Goal: Task Accomplishment & Management: Complete application form

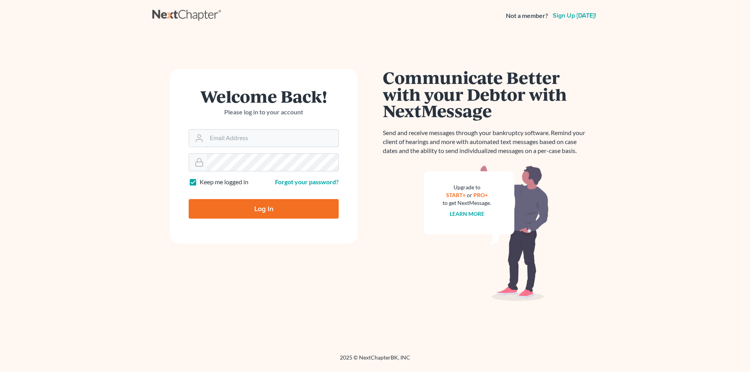
type input "[PERSON_NAME][EMAIL_ADDRESS][PERSON_NAME][PERSON_NAME][DOMAIN_NAME]"
drag, startPoint x: 0, startPoint y: 0, endPoint x: 289, endPoint y: 138, distance: 320.3
click at [289, 138] on input "[PERSON_NAME][EMAIL_ADDRESS][PERSON_NAME][PERSON_NAME][DOMAIN_NAME]" at bounding box center [273, 138] width 132 height 17
click at [253, 201] on input "Log In" at bounding box center [264, 209] width 150 height 20
type input "Thinking..."
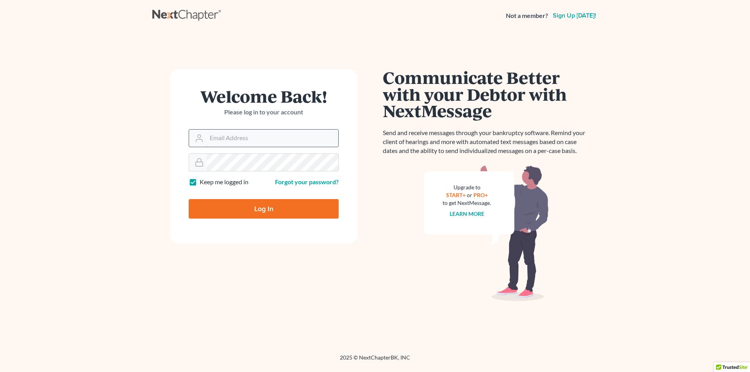
type input "[PERSON_NAME][EMAIL_ADDRESS][PERSON_NAME][PERSON_NAME][DOMAIN_NAME]"
click at [291, 136] on input "[PERSON_NAME][EMAIL_ADDRESS][PERSON_NAME][PERSON_NAME][DOMAIN_NAME]" at bounding box center [273, 138] width 132 height 17
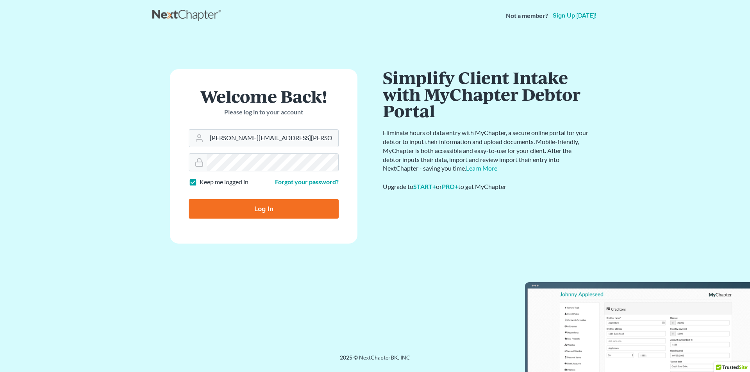
click at [382, 234] on div "Communicate Better with your Debtor with NextMessage Send and receive messages …" at bounding box center [486, 192] width 223 height 247
drag, startPoint x: 293, startPoint y: 136, endPoint x: 132, endPoint y: 132, distance: 160.6
click at [132, 132] on main "Welcome Back! Please log in to your account Email Address sean.underwood@cox.ne…" at bounding box center [375, 183] width 750 height 304
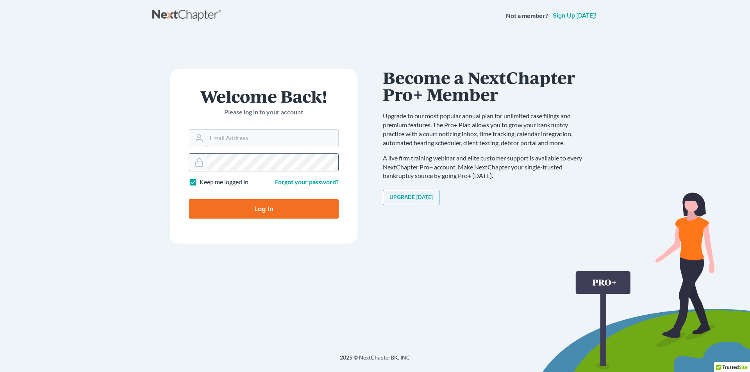
type input "[PERSON_NAME][EMAIL_ADDRESS][PERSON_NAME][PERSON_NAME][DOMAIN_NAME]"
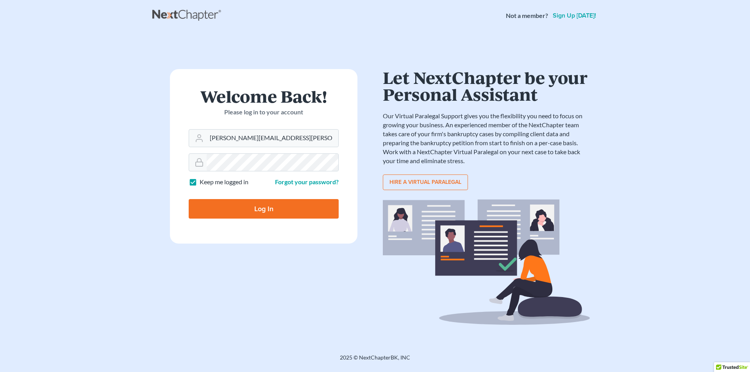
click at [243, 206] on input "Log In" at bounding box center [264, 209] width 150 height 20
type input "Thinking..."
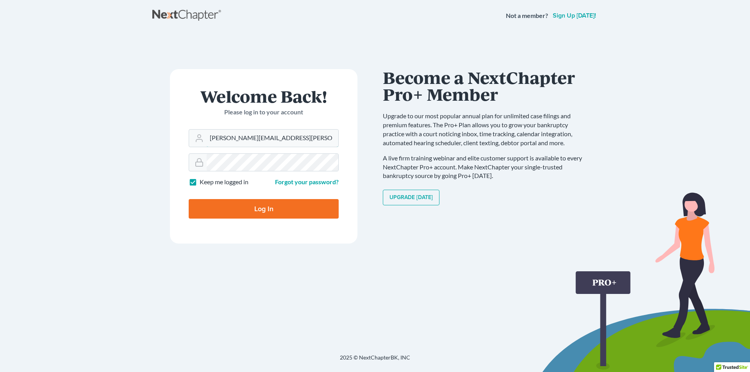
drag, startPoint x: 289, startPoint y: 138, endPoint x: 16, endPoint y: 151, distance: 273.4
click at [16, 151] on main "× Your email or password is incorrect Welcome Back! Please log in to your accou…" at bounding box center [375, 183] width 750 height 304
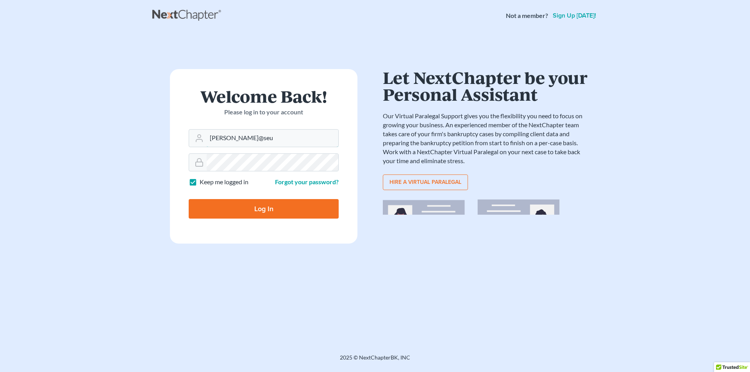
type input "[PERSON_NAME][EMAIL_ADDRESS][DOMAIN_NAME]"
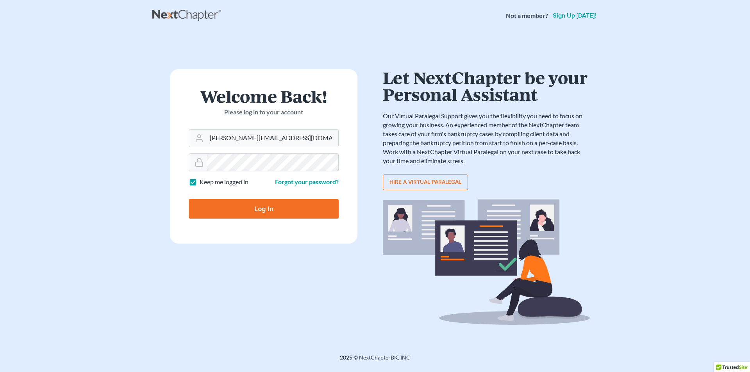
click at [148, 153] on main "× Your email or password is incorrect Welcome Back! Please log in to your accou…" at bounding box center [375, 183] width 750 height 304
click at [222, 210] on input "Log In" at bounding box center [264, 209] width 150 height 20
type input "Thinking..."
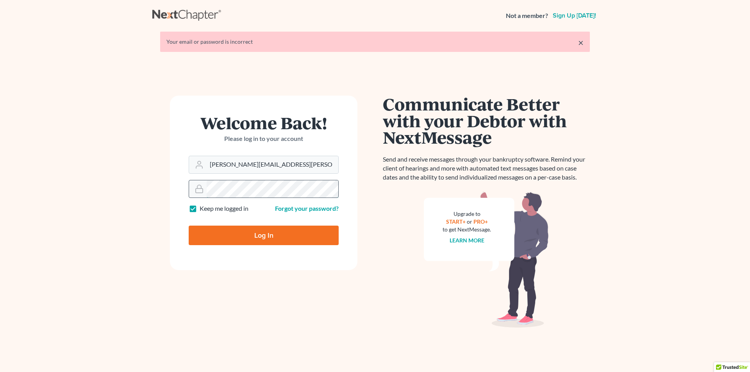
click at [206, 187] on div at bounding box center [264, 189] width 150 height 18
drag, startPoint x: 288, startPoint y: 167, endPoint x: 100, endPoint y: 159, distance: 188.5
click at [100, 159] on main "× Your email or password is incorrect Welcome Back! Please log in to your accou…" at bounding box center [375, 196] width 750 height 331
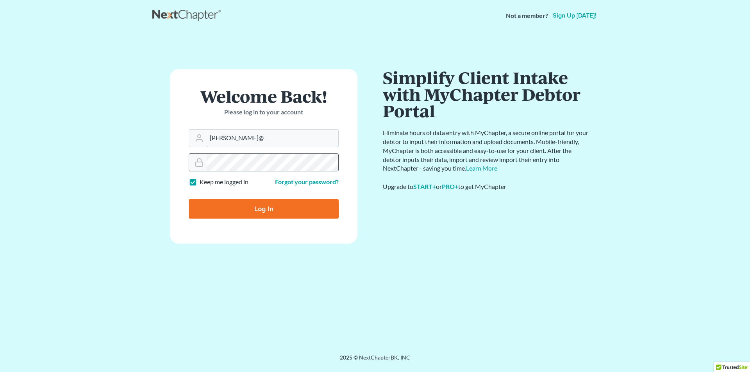
type input "[PERSON_NAME][EMAIL_ADDRESS][DOMAIN_NAME]"
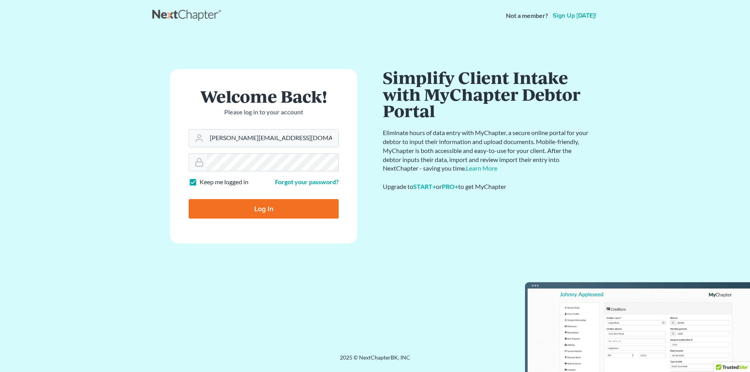
click at [113, 137] on main "× Your email or password is incorrect Welcome Back! Please log in to your accou…" at bounding box center [375, 183] width 750 height 304
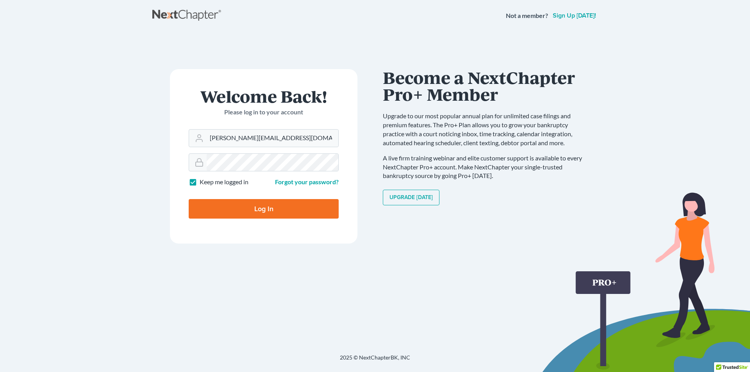
click at [139, 223] on main "× Your email or password is incorrect Welcome Back! Please log in to your accou…" at bounding box center [375, 183] width 750 height 304
click at [235, 206] on input "Log In" at bounding box center [264, 209] width 150 height 20
type input "Thinking..."
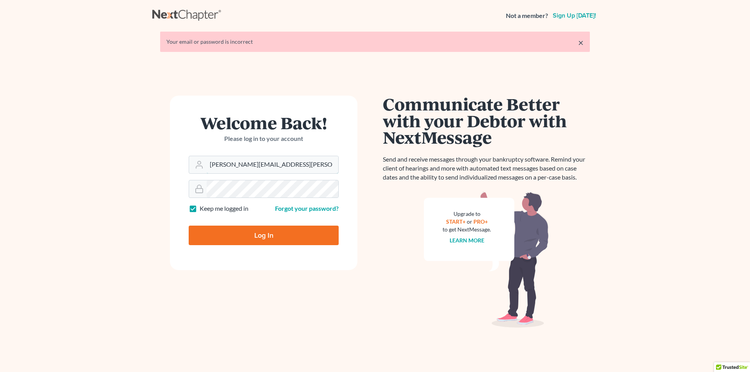
drag, startPoint x: 299, startPoint y: 162, endPoint x: 132, endPoint y: 156, distance: 166.9
click at [132, 156] on main "× Your email or password is incorrect Welcome Back! Please log in to your accou…" at bounding box center [375, 196] width 750 height 331
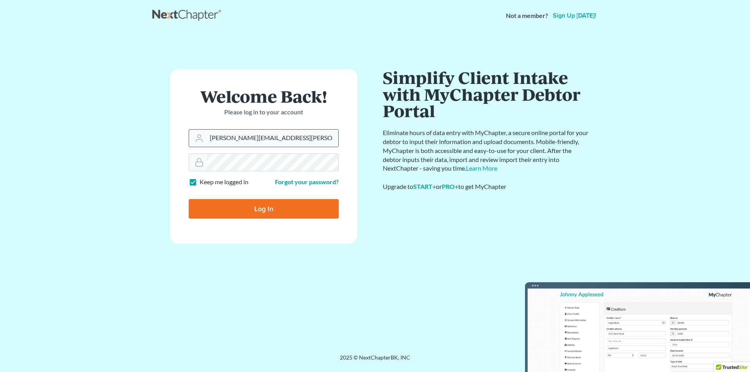
click at [195, 137] on icon at bounding box center [199, 138] width 9 height 9
drag, startPoint x: 289, startPoint y: 139, endPoint x: 61, endPoint y: 125, distance: 227.9
click at [61, 125] on main "× Your email or password is incorrect Welcome Back! Please log in to your accou…" at bounding box center [375, 183] width 750 height 304
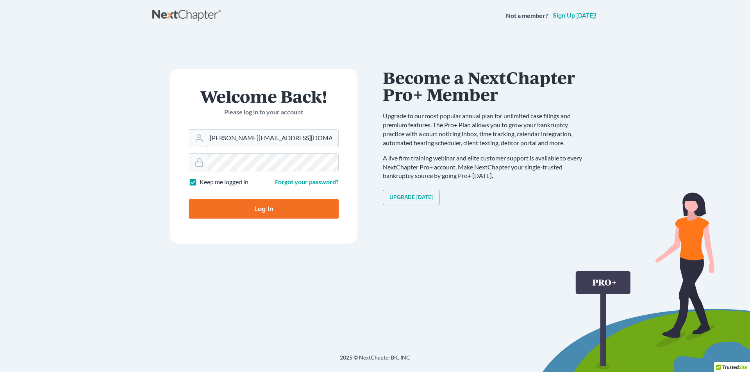
type input "[PERSON_NAME][EMAIL_ADDRESS][DOMAIN_NAME]"
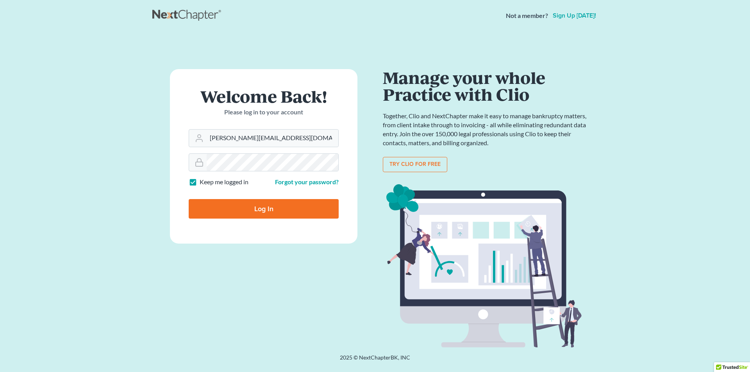
click at [157, 207] on div "Welcome Back! Please log in to your account Email Address sean@seulaw.com Passw…" at bounding box center [263, 192] width 223 height 247
click at [241, 206] on input "Log In" at bounding box center [264, 209] width 150 height 20
type input "Thinking..."
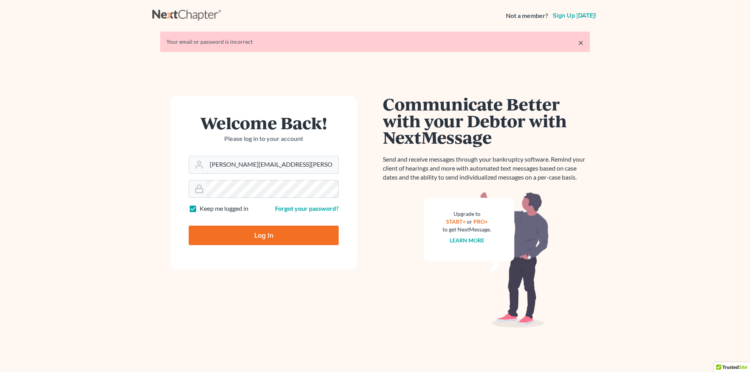
drag, startPoint x: 279, startPoint y: 166, endPoint x: 113, endPoint y: 170, distance: 165.3
click at [113, 170] on main "× Your email or password is incorrect Welcome Back! Please log in to your accou…" at bounding box center [375, 196] width 750 height 331
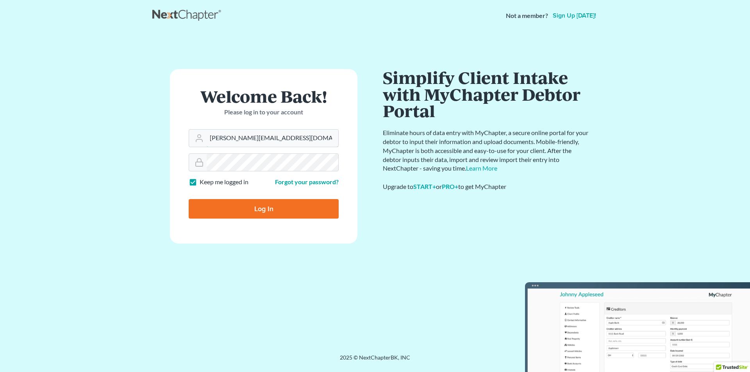
type input "[PERSON_NAME][EMAIL_ADDRESS][DOMAIN_NAME]"
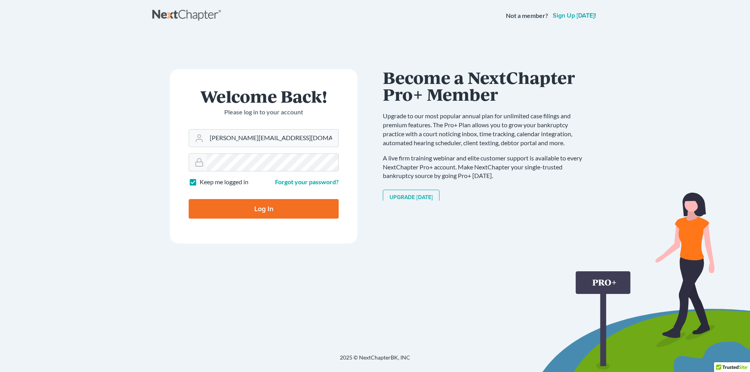
click at [344, 272] on div "Welcome Back! Please log in to your account Email Address [PERSON_NAME][EMAIL_A…" at bounding box center [263, 192] width 223 height 247
click at [292, 182] on link "Forgot your password?" at bounding box center [307, 181] width 64 height 7
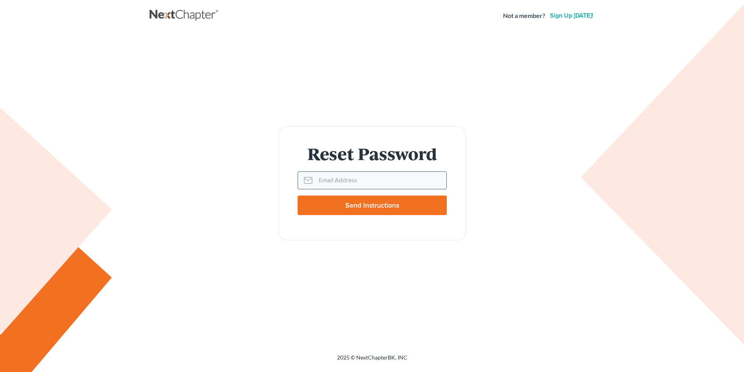
click at [351, 189] on input "Email Address" at bounding box center [381, 180] width 131 height 17
click at [352, 181] on input "Email Address" at bounding box center [381, 180] width 131 height 17
type input "[PERSON_NAME][EMAIL_ADDRESS][DOMAIN_NAME]"
click at [354, 205] on input "Send Instructions" at bounding box center [372, 206] width 149 height 20
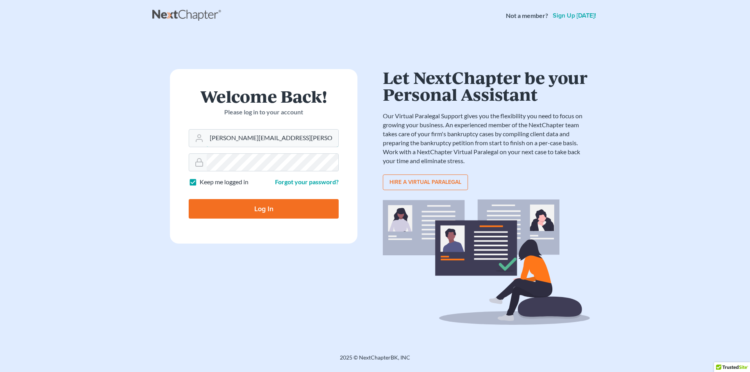
drag, startPoint x: 306, startPoint y: 140, endPoint x: 137, endPoint y: 159, distance: 170.2
click at [137, 159] on main "× Email sent with password reset instructions. If it doesn't arrive in the next…" at bounding box center [375, 183] width 750 height 304
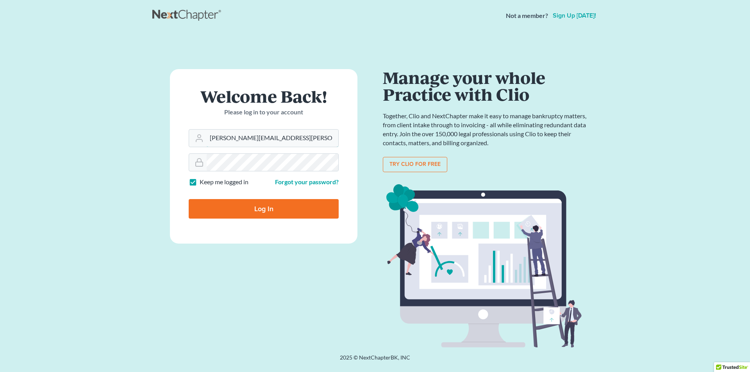
drag, startPoint x: 286, startPoint y: 134, endPoint x: 52, endPoint y: 117, distance: 235.1
click at [52, 117] on main "× Email sent with password reset instructions. If it doesn't arrive in the next…" at bounding box center [375, 183] width 750 height 304
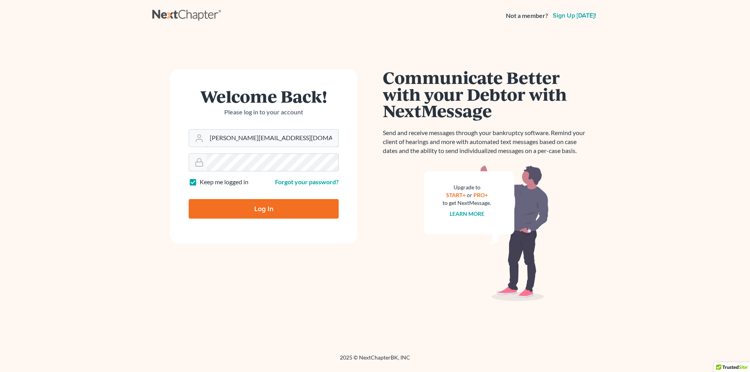
type input "[PERSON_NAME][EMAIL_ADDRESS][DOMAIN_NAME]"
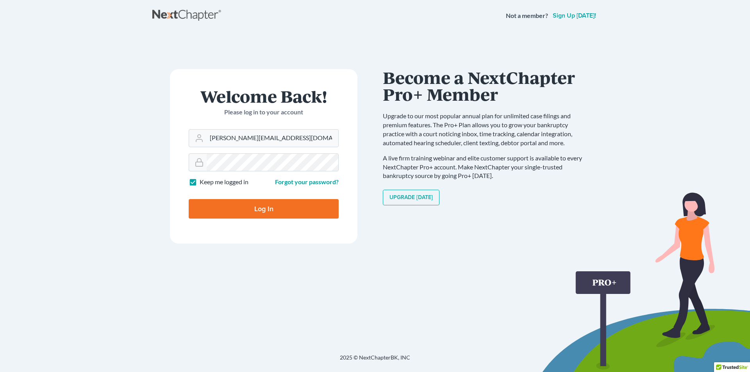
click at [218, 208] on input "Log In" at bounding box center [264, 209] width 150 height 20
type input "Thinking..."
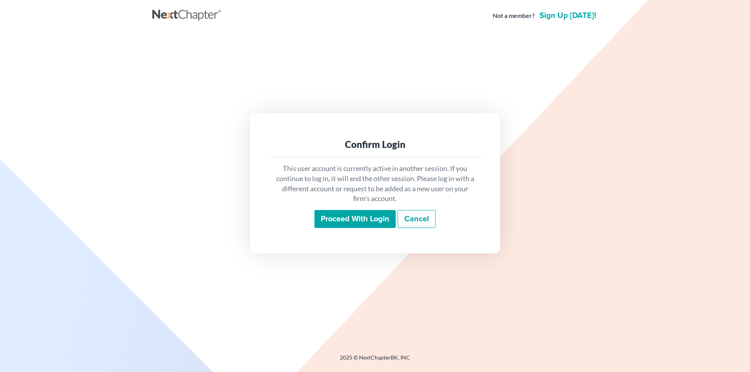
click at [356, 217] on input "Proceed with login" at bounding box center [355, 219] width 81 height 18
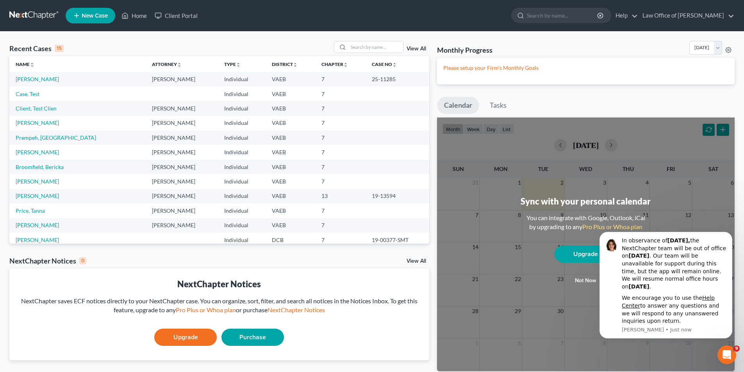
click at [100, 14] on span "New Case" at bounding box center [95, 16] width 26 height 6
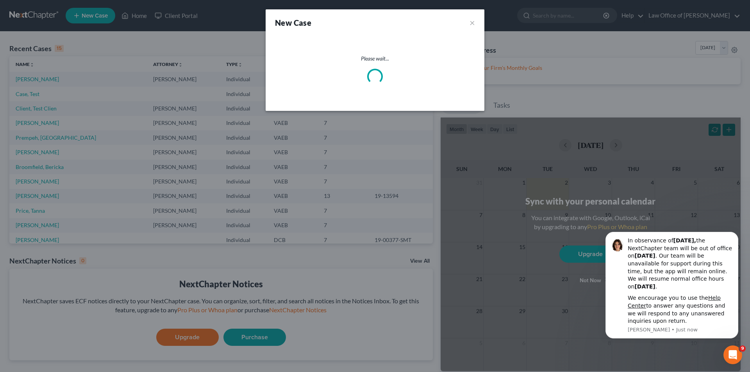
select select "83"
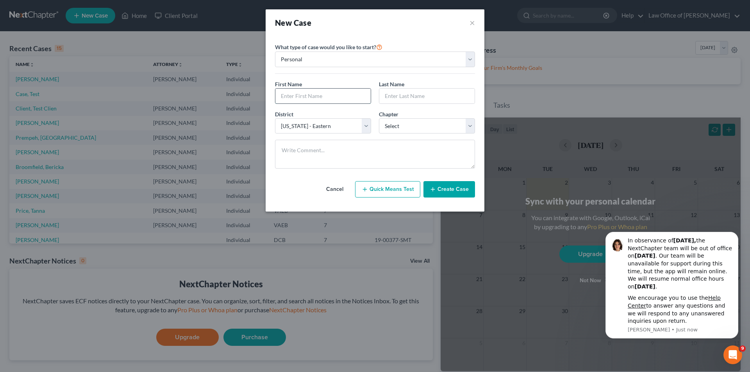
click at [339, 94] on input "text" at bounding box center [322, 96] width 95 height 15
type input "[PERSON_NAME]"
click at [408, 120] on select "Select 7 11 12 13" at bounding box center [427, 126] width 96 height 16
select select "0"
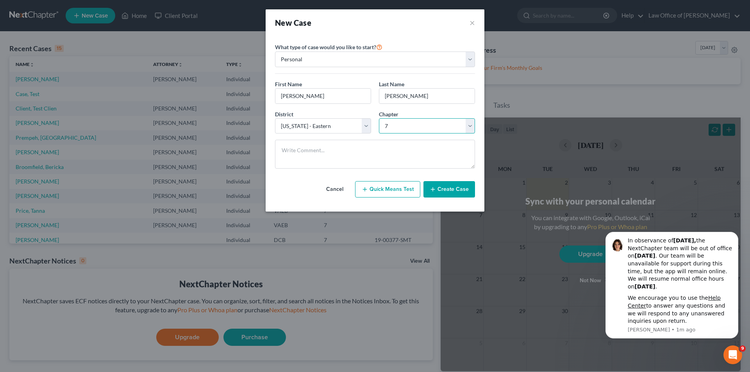
click at [379, 118] on select "Select 7 11 12 13" at bounding box center [427, 126] width 96 height 16
click at [453, 187] on button "Create Case" at bounding box center [450, 189] width 52 height 16
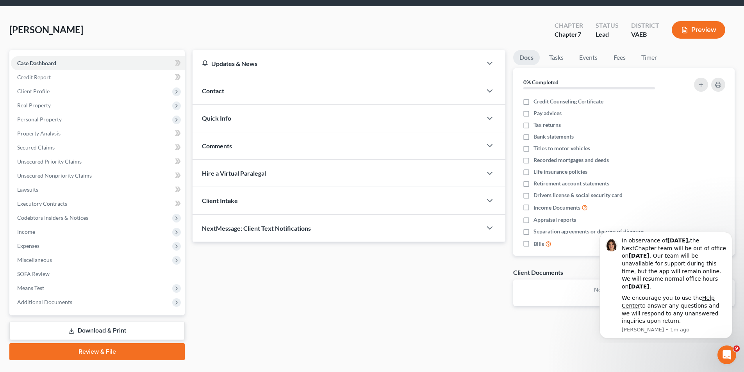
scroll to position [43, 0]
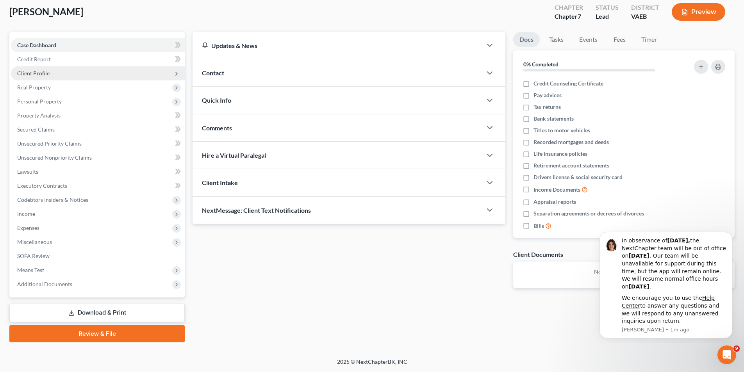
click at [124, 72] on span "Client Profile" at bounding box center [98, 73] width 174 height 14
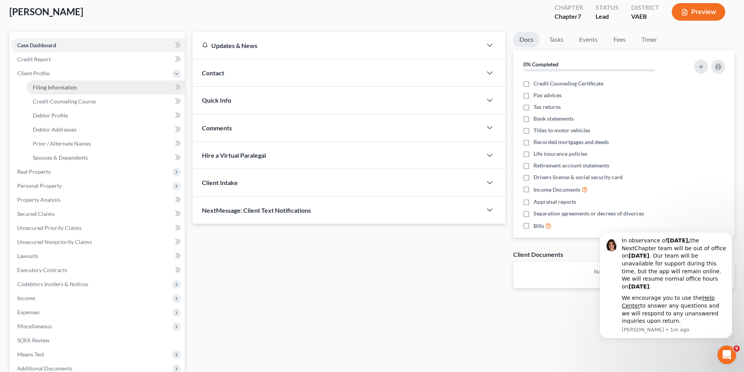
click at [115, 89] on link "Filing Information" at bounding box center [106, 87] width 158 height 14
select select "1"
select select "0"
select select "83"
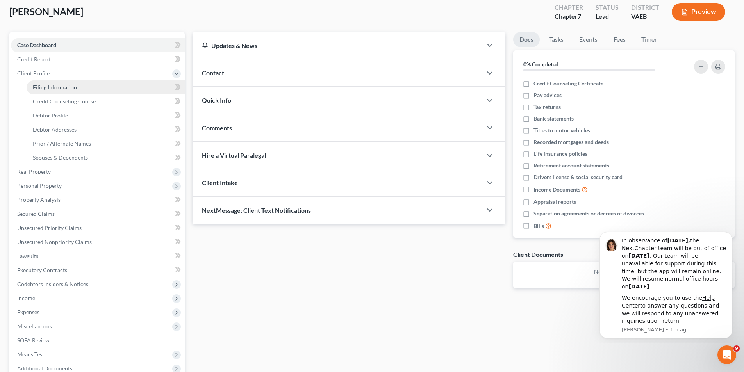
select select "48"
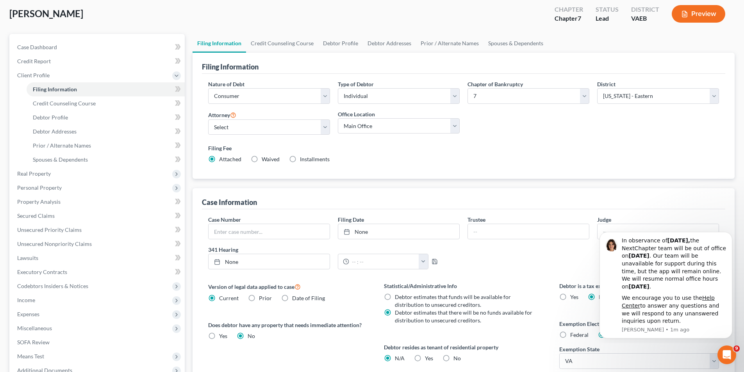
scroll to position [40, 0]
click at [108, 46] on link "Case Dashboard" at bounding box center [98, 48] width 174 height 14
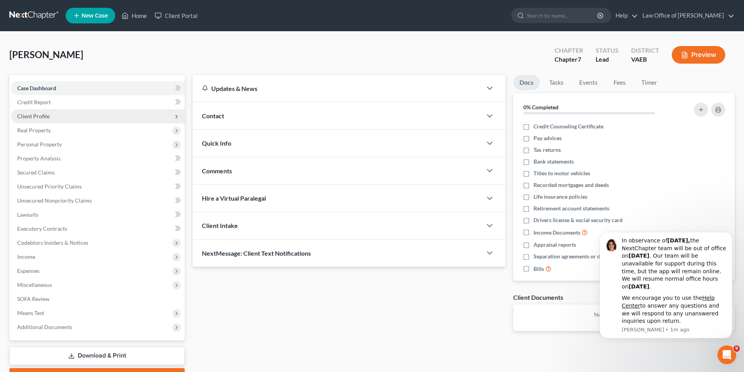
click at [32, 119] on span "Client Profile" at bounding box center [33, 116] width 32 height 7
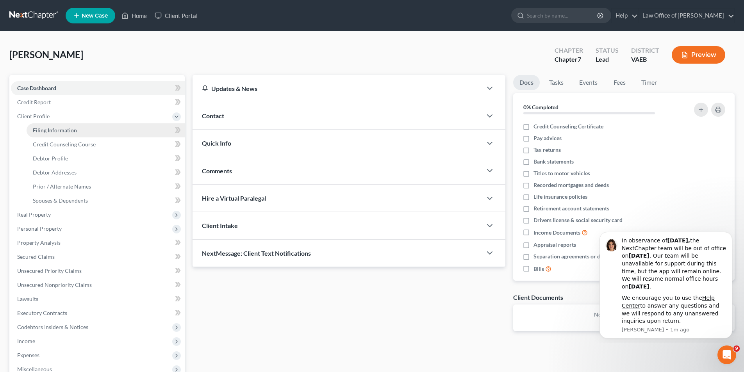
click at [113, 130] on link "Filing Information" at bounding box center [106, 130] width 158 height 14
select select "1"
select select "0"
select select "83"
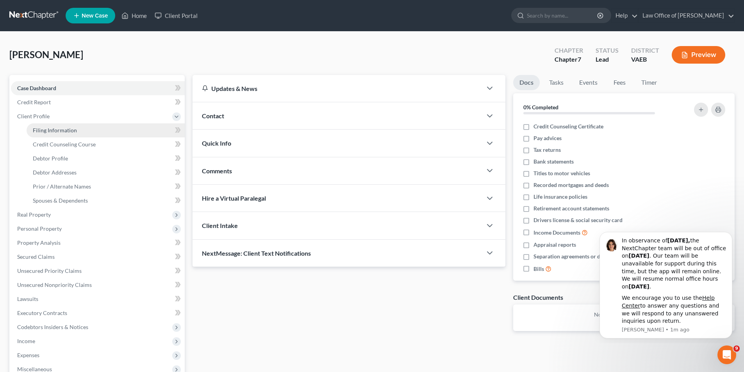
select select "0"
select select "48"
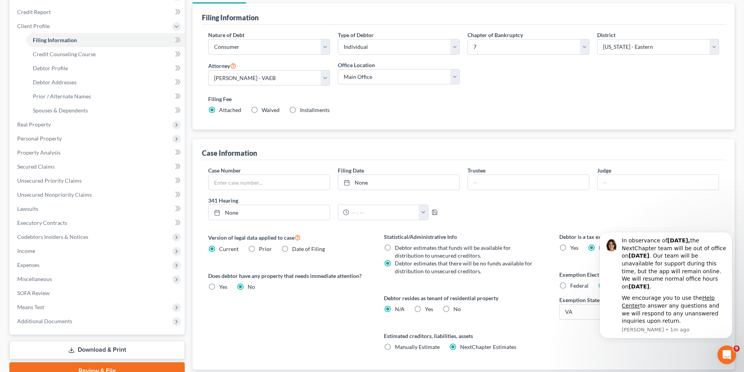
scroll to position [143, 0]
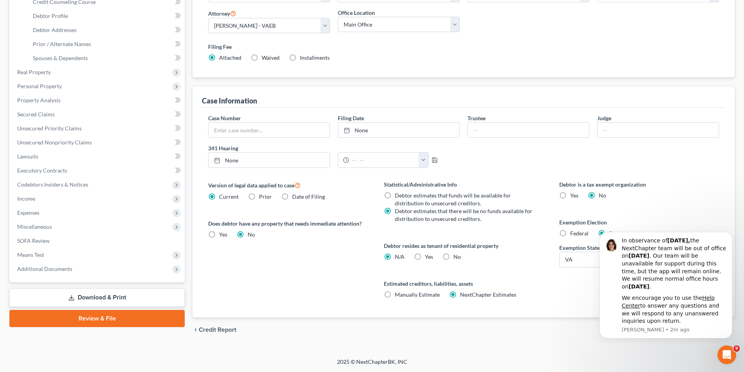
click at [425, 257] on label "Yes Yes" at bounding box center [429, 257] width 8 height 8
click at [428, 257] on input "Yes Yes" at bounding box center [430, 255] width 5 height 5
radio input "true"
radio input "false"
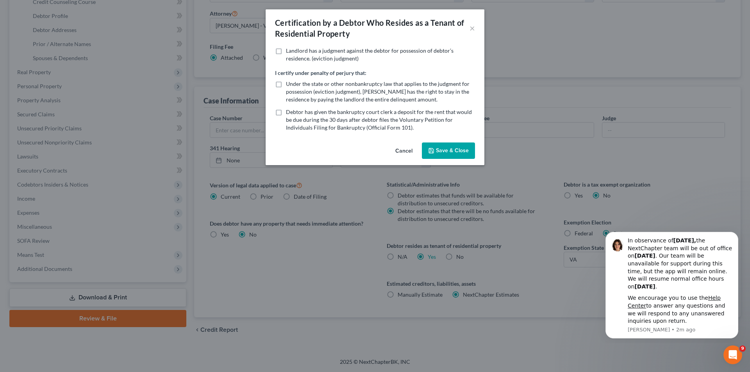
click at [442, 151] on button "Save & Close" at bounding box center [448, 151] width 53 height 16
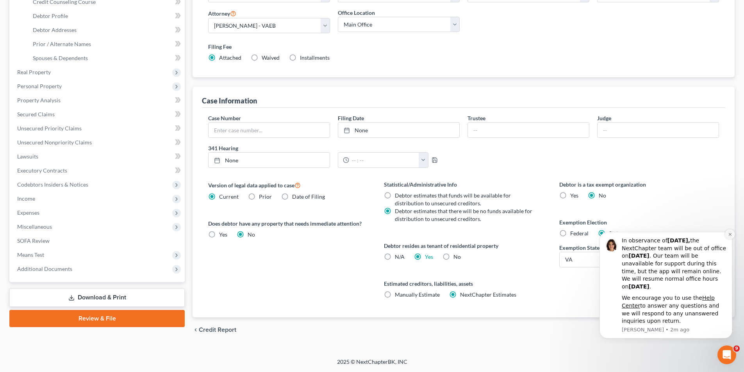
click at [729, 235] on icon "Dismiss notification" at bounding box center [730, 234] width 4 height 4
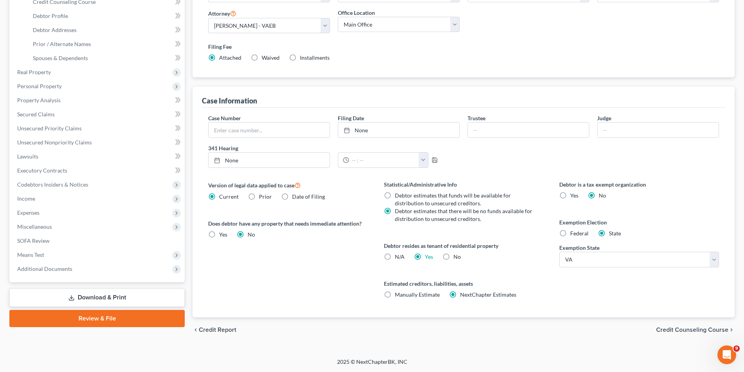
click at [663, 331] on span "Credit Counseling Course" at bounding box center [692, 330] width 72 height 6
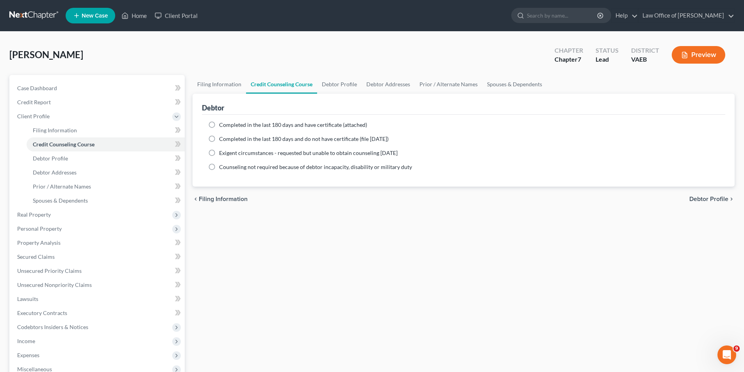
click at [220, 125] on span "Completed in the last 180 days and have certificate (attached)" at bounding box center [293, 125] width 148 height 7
click at [222, 125] on input "Completed in the last 180 days and have certificate (attached)" at bounding box center [224, 123] width 5 height 5
radio input "true"
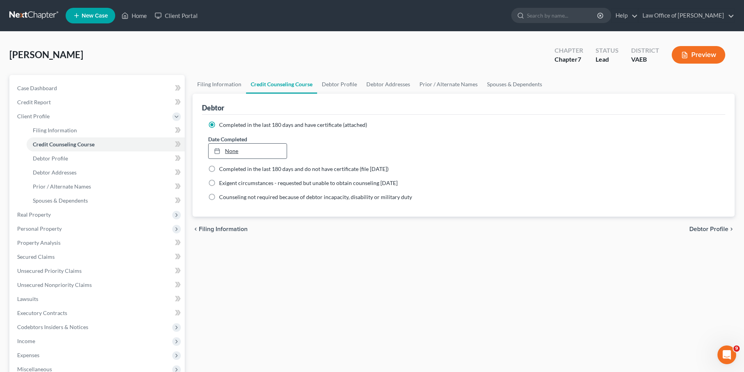
type input "[DATE]"
click at [238, 151] on link "None" at bounding box center [248, 151] width 78 height 15
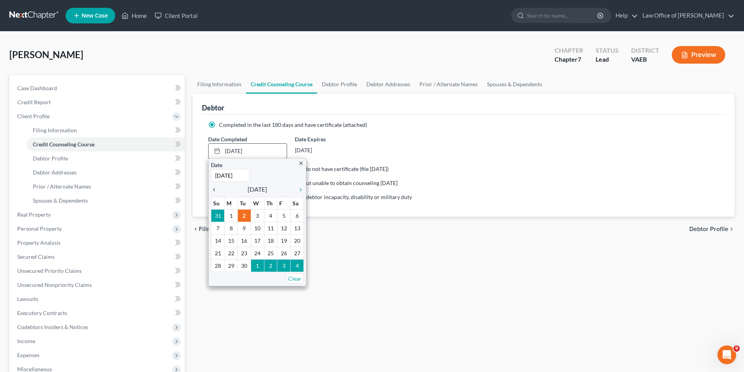
click at [215, 190] on icon "chevron_left" at bounding box center [216, 190] width 10 height 6
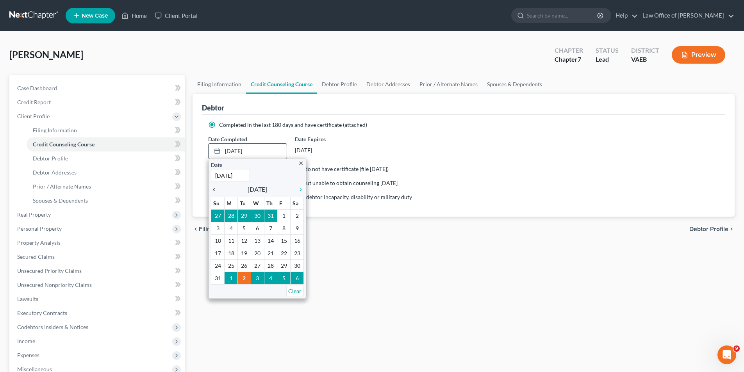
click at [215, 190] on icon "chevron_left" at bounding box center [216, 190] width 10 height 6
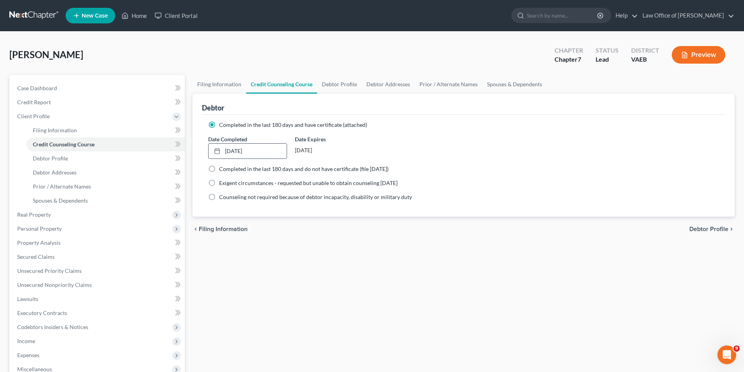
click at [243, 170] on span "Completed in the last 180 days and do not have certificate (file [DATE])" at bounding box center [304, 169] width 170 height 7
click at [227, 170] on input "Completed in the last 180 days and do not have certificate (file [DATE])" at bounding box center [224, 167] width 5 height 5
radio input "true"
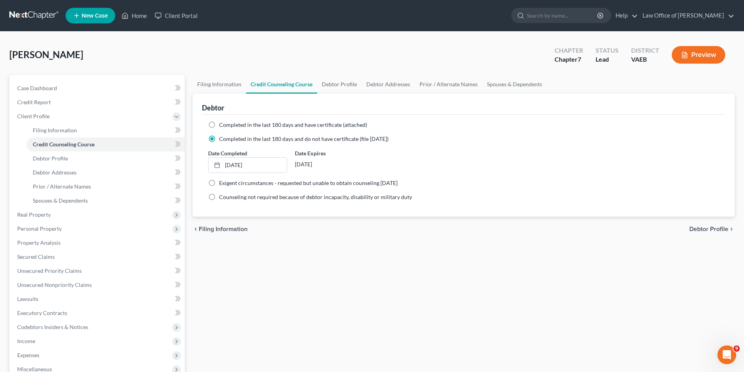
click at [219, 125] on label "Completed in the last 180 days and have certificate (attached)" at bounding box center [293, 125] width 148 height 8
click at [222, 125] on input "Completed in the last 180 days and have certificate (attached)" at bounding box center [224, 123] width 5 height 5
radio input "true"
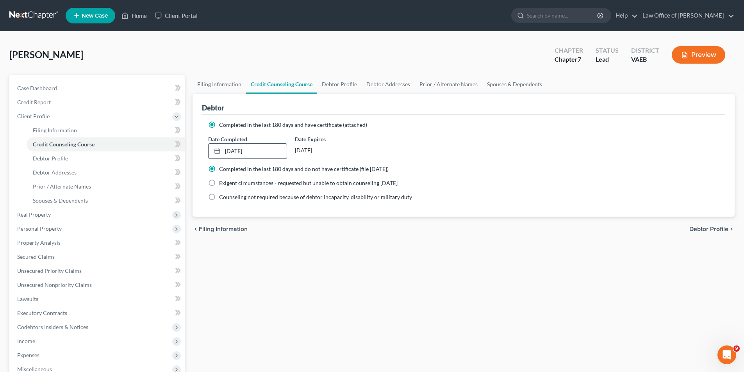
radio input "false"
click at [694, 228] on span "Debtor Profile" at bounding box center [709, 229] width 39 height 6
select select "0"
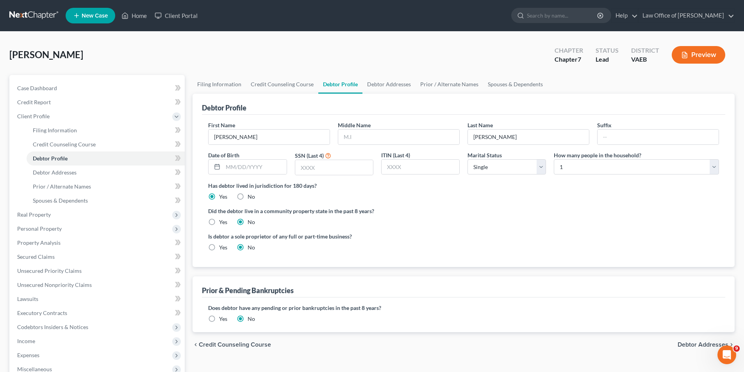
click at [693, 344] on span "Debtor Addresses" at bounding box center [703, 345] width 51 height 6
select select "0"
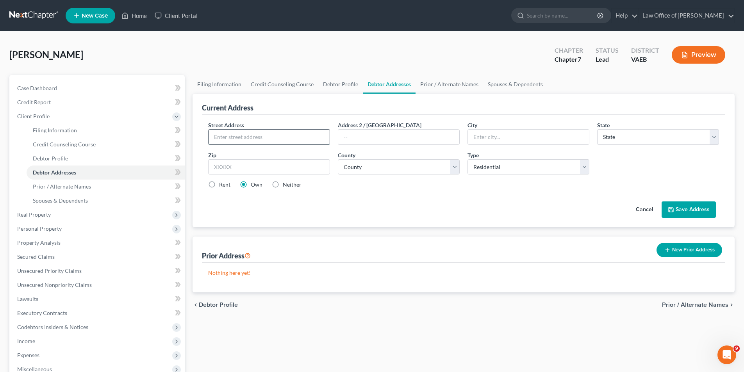
click at [304, 142] on input "text" at bounding box center [269, 137] width 121 height 15
type input "[STREET_ADDRESS]"
type input "Woodbridge"
select select "48"
type input "22191"
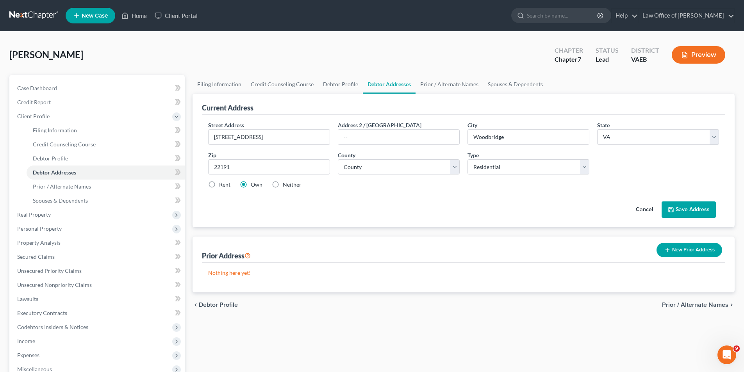
click at [219, 185] on label "Rent" at bounding box center [224, 185] width 11 height 8
click at [222, 185] on input "Rent" at bounding box center [224, 183] width 5 height 5
radio input "true"
click at [361, 136] on input "text" at bounding box center [398, 137] width 121 height 15
type input "Apt 103"
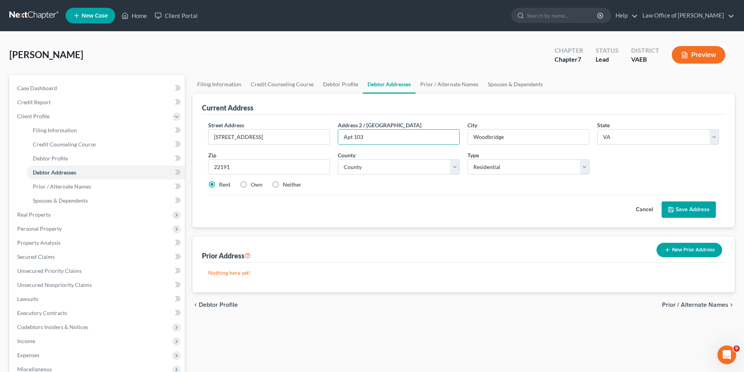
click at [687, 211] on button "Save Address" at bounding box center [689, 210] width 54 height 16
click at [455, 166] on select "County [GEOGRAPHIC_DATA] [GEOGRAPHIC_DATA] [GEOGRAPHIC_DATA] [GEOGRAPHIC_DATA] …" at bounding box center [399, 167] width 122 height 16
select select "101"
click at [338, 159] on select "County [GEOGRAPHIC_DATA] [GEOGRAPHIC_DATA] [GEOGRAPHIC_DATA] [GEOGRAPHIC_DATA] …" at bounding box center [399, 167] width 122 height 16
click at [688, 209] on button "Save Address" at bounding box center [689, 210] width 54 height 16
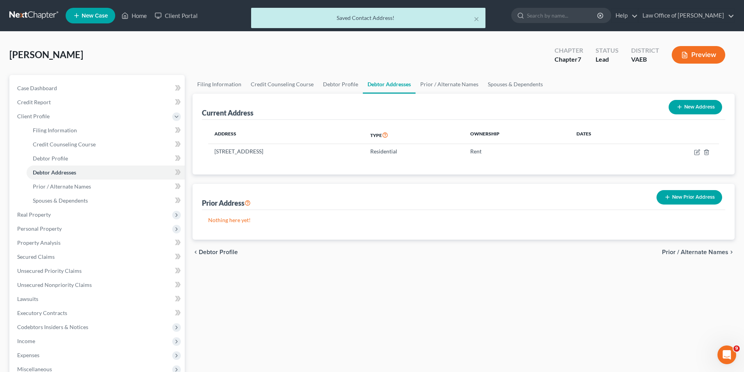
click at [673, 197] on button "New Prior Address" at bounding box center [690, 197] width 66 height 14
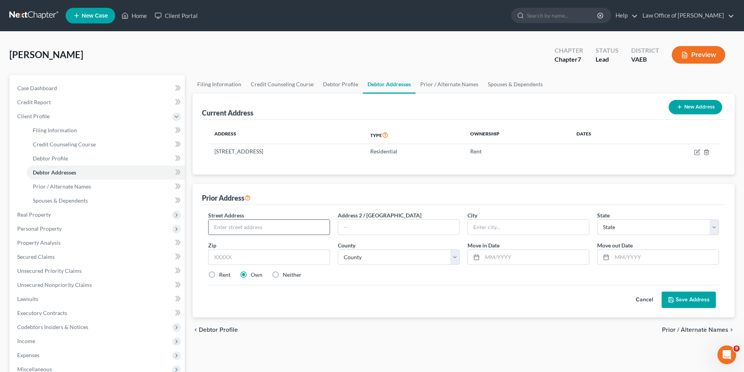
click at [314, 224] on input "text" at bounding box center [269, 227] width 121 height 15
type input "[STREET_ADDRESS][PERSON_NAME]"
type input "Manheim"
select select "39"
type input "17545"
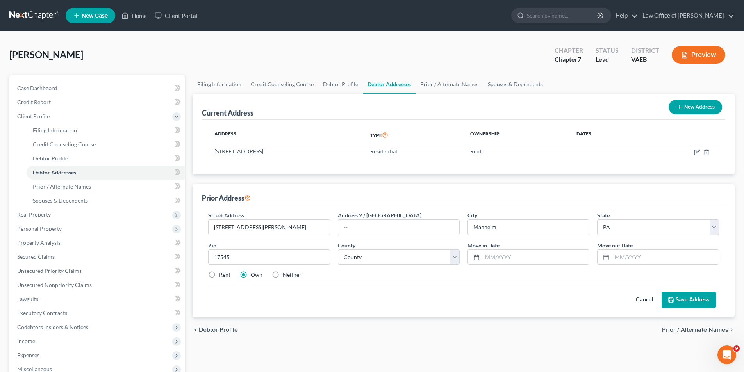
click at [219, 275] on label "Rent" at bounding box center [224, 275] width 11 height 8
click at [222, 275] on input "Rent" at bounding box center [224, 273] width 5 height 5
radio input "true"
click at [480, 257] on div at bounding box center [475, 257] width 14 height 15
click at [486, 257] on input "text" at bounding box center [536, 257] width 107 height 15
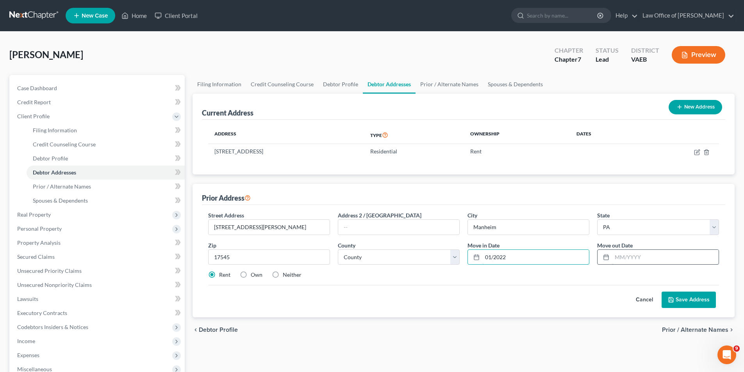
type input "01/2022"
click at [688, 251] on input "text" at bounding box center [665, 257] width 107 height 15
type input "01/2025"
click at [692, 301] on button "Save Address" at bounding box center [689, 300] width 54 height 16
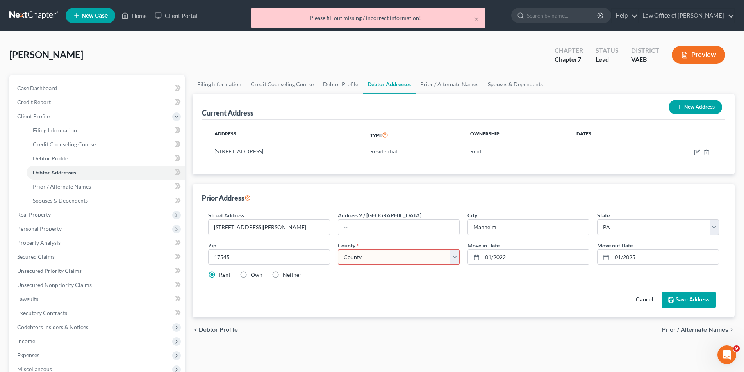
click at [456, 259] on select "County [GEOGRAPHIC_DATA] [GEOGRAPHIC_DATA] [GEOGRAPHIC_DATA] [GEOGRAPHIC_DATA] …" at bounding box center [399, 258] width 122 height 16
click at [448, 325] on div "chevron_left Debtor Profile Prior / Alternate Names chevron_right" at bounding box center [464, 330] width 542 height 25
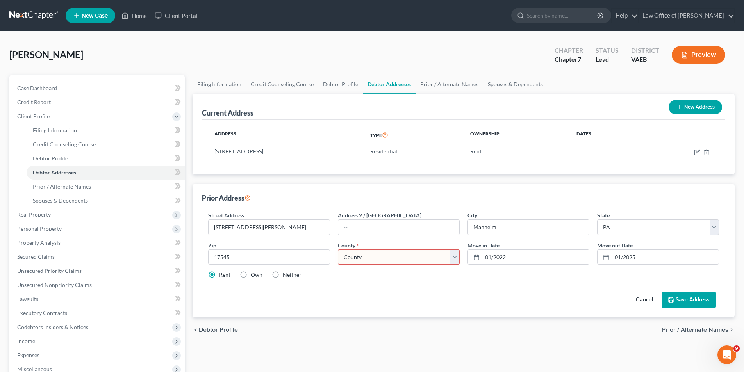
click at [454, 259] on select "County [GEOGRAPHIC_DATA] [GEOGRAPHIC_DATA] [GEOGRAPHIC_DATA] [GEOGRAPHIC_DATA] …" at bounding box center [399, 258] width 122 height 16
select select "35"
click at [338, 250] on select "County [GEOGRAPHIC_DATA] [GEOGRAPHIC_DATA] [GEOGRAPHIC_DATA] [GEOGRAPHIC_DATA] …" at bounding box center [399, 258] width 122 height 16
click at [700, 302] on button "Save Address" at bounding box center [689, 300] width 54 height 16
